Goal: Find specific page/section: Find specific page/section

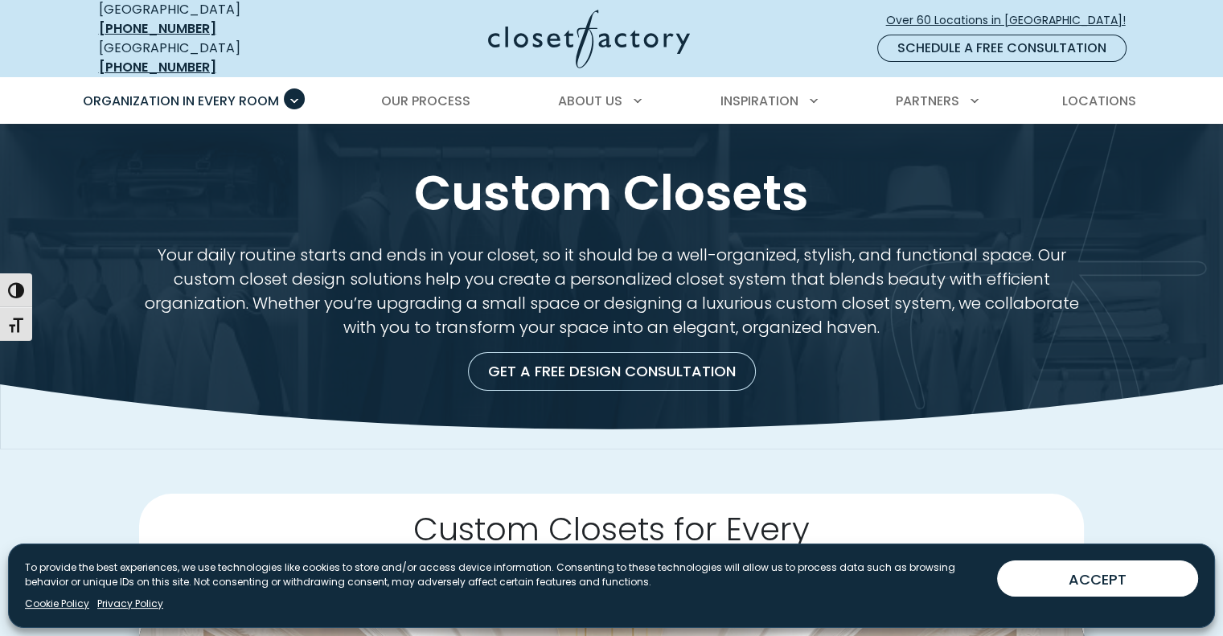
drag, startPoint x: 0, startPoint y: 0, endPoint x: 919, endPoint y: 371, distance: 990.9
click at [919, 371] on div "Get a Free Design Consultation" at bounding box center [612, 371] width 1032 height 39
click at [1013, 12] on span "Over 60 Locations in [GEOGRAPHIC_DATA]!" at bounding box center [1012, 20] width 252 height 17
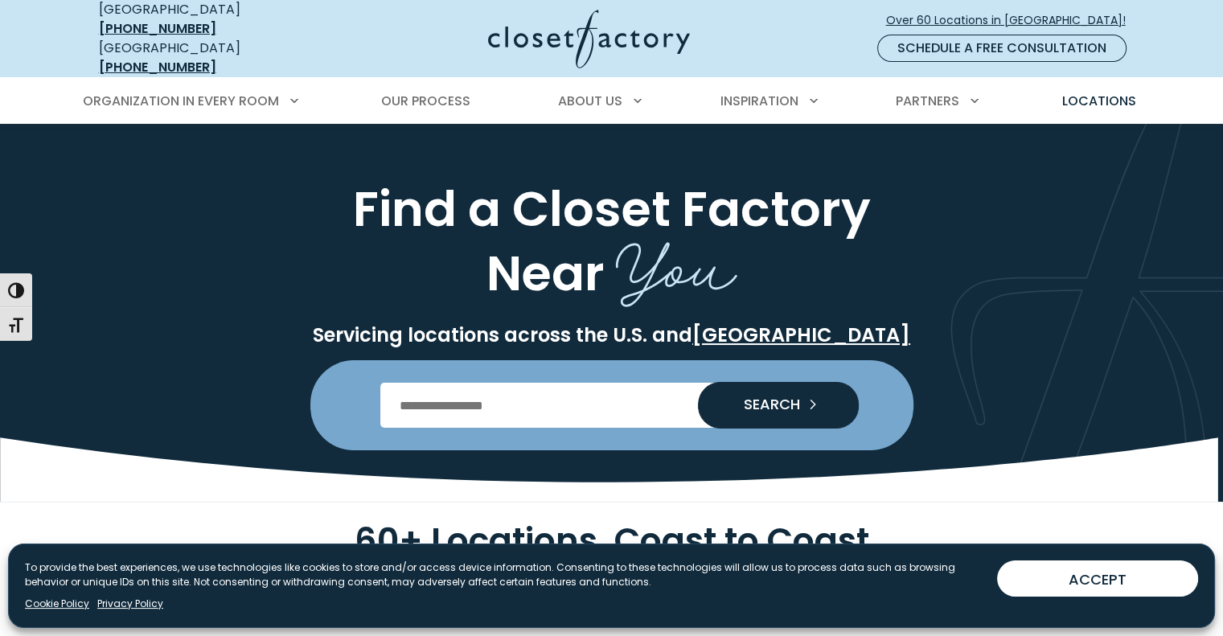
click at [470, 388] on input "Enter Postal Code" at bounding box center [611, 405] width 462 height 45
type input "*****"
click at [698, 382] on button "SEARCH" at bounding box center [778, 405] width 161 height 47
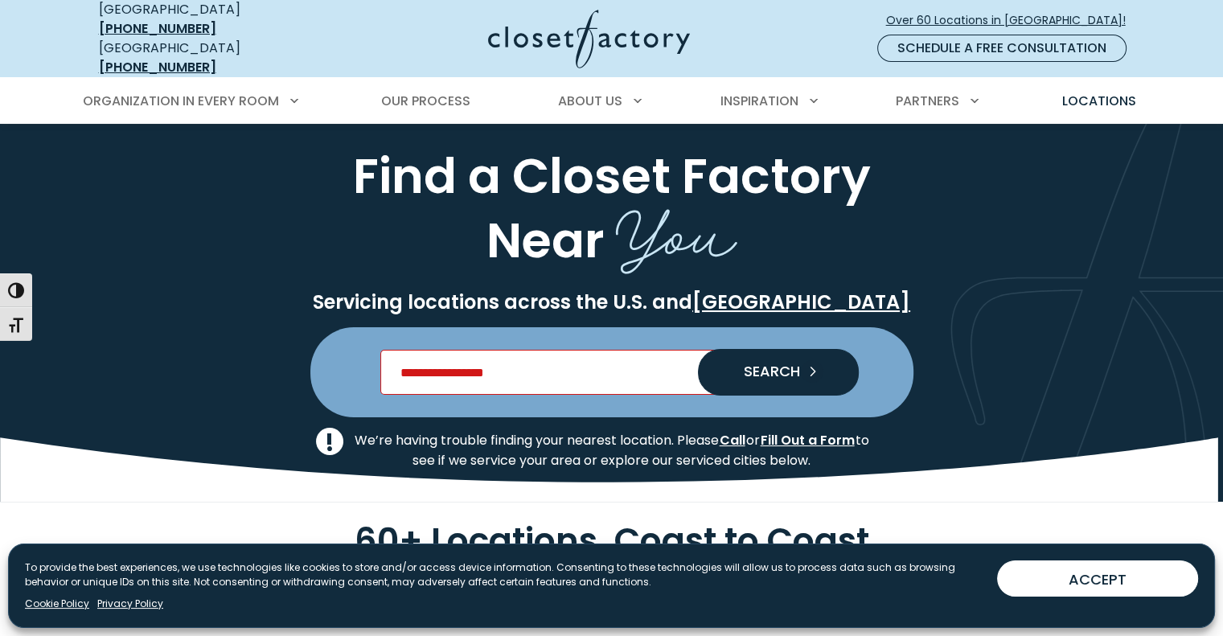
click at [444, 363] on input "Enter Postal Code" at bounding box center [611, 372] width 462 height 45
